Goal: Task Accomplishment & Management: Complete application form

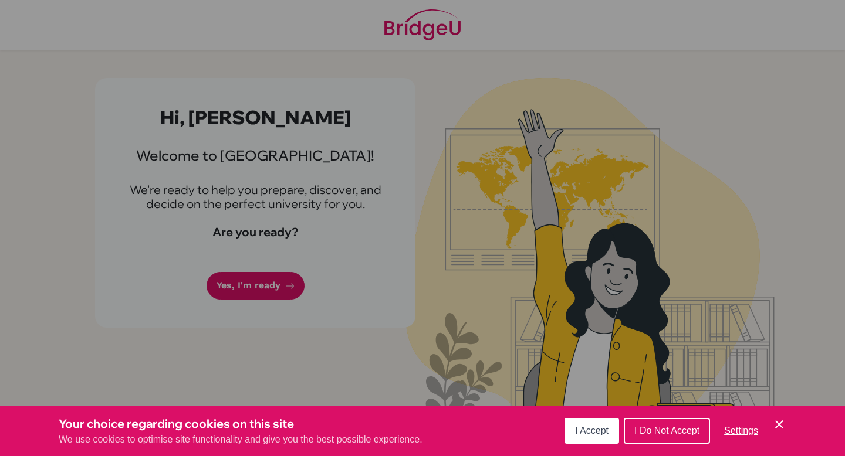
click at [613, 329] on button "I Accept" at bounding box center [591, 431] width 55 height 26
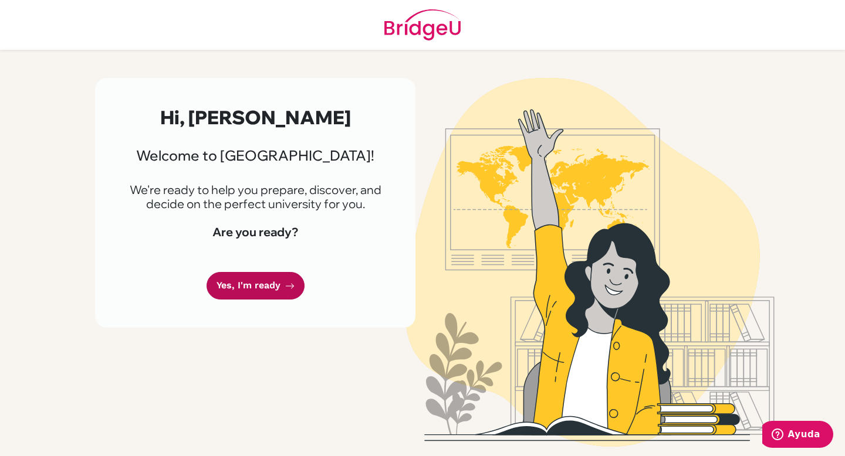
click at [263, 290] on link "Yes, I'm ready" at bounding box center [255, 286] width 98 height 28
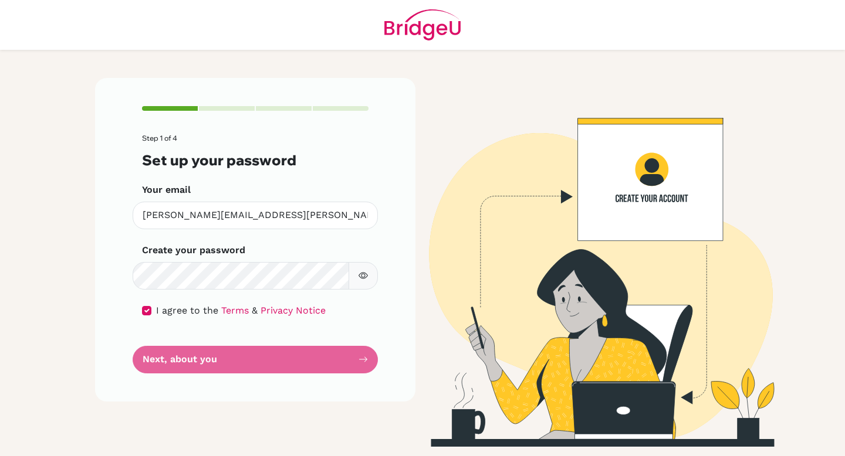
click at [321, 367] on form "Step 1 of 4 Set up your password Your email renata.rengifo@colegiobolivar.org I…" at bounding box center [255, 253] width 226 height 239
click at [168, 355] on form "Step 1 of 4 Set up your password Your email renata.rengifo@colegiobolivar.org I…" at bounding box center [255, 253] width 226 height 239
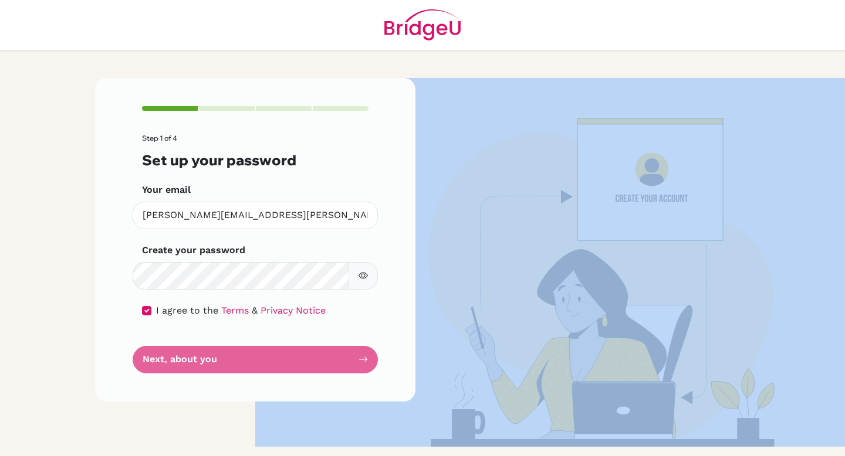
click at [168, 355] on form "Step 1 of 4 Set up your password Your email renata.rengifo@colegiobolivar.org I…" at bounding box center [255, 253] width 226 height 239
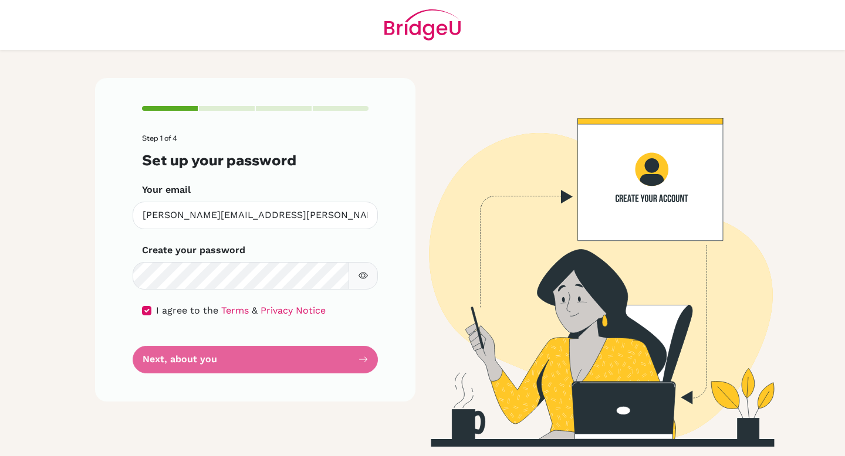
click at [202, 345] on form "Step 1 of 4 Set up your password Your email renata.rengifo@colegiobolivar.org I…" at bounding box center [255, 253] width 226 height 239
click at [360, 280] on icon "button" at bounding box center [362, 275] width 9 height 9
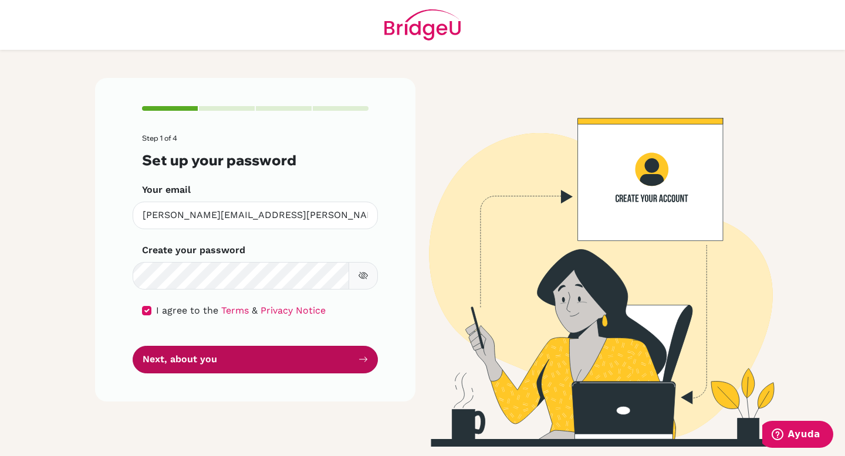
click at [232, 362] on button "Next, about you" at bounding box center [255, 360] width 245 height 28
